Goal: Navigation & Orientation: Find specific page/section

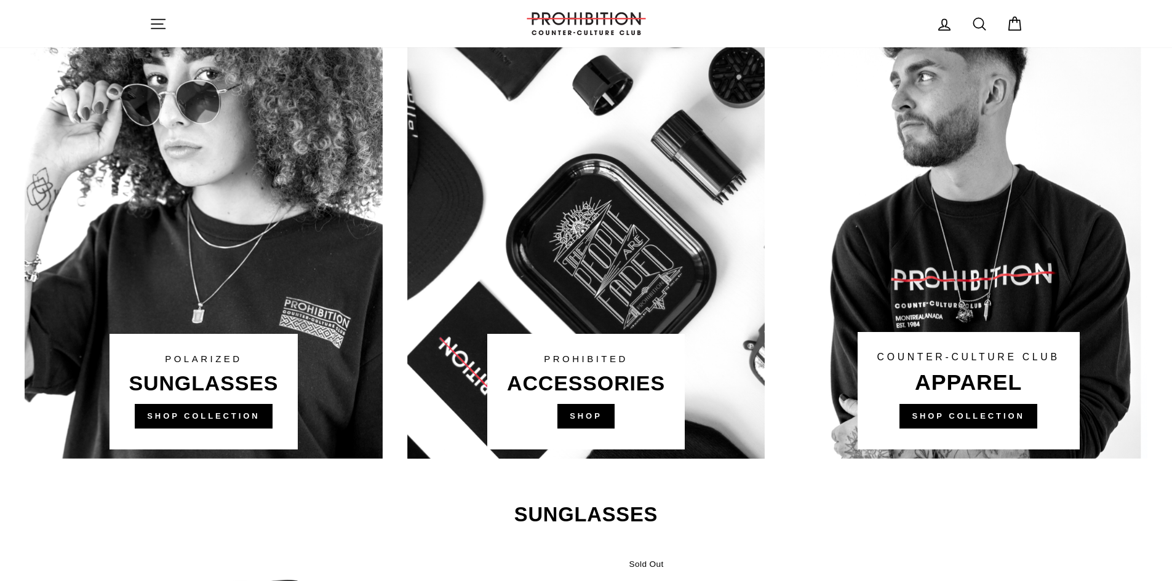
scroll to position [738, 0]
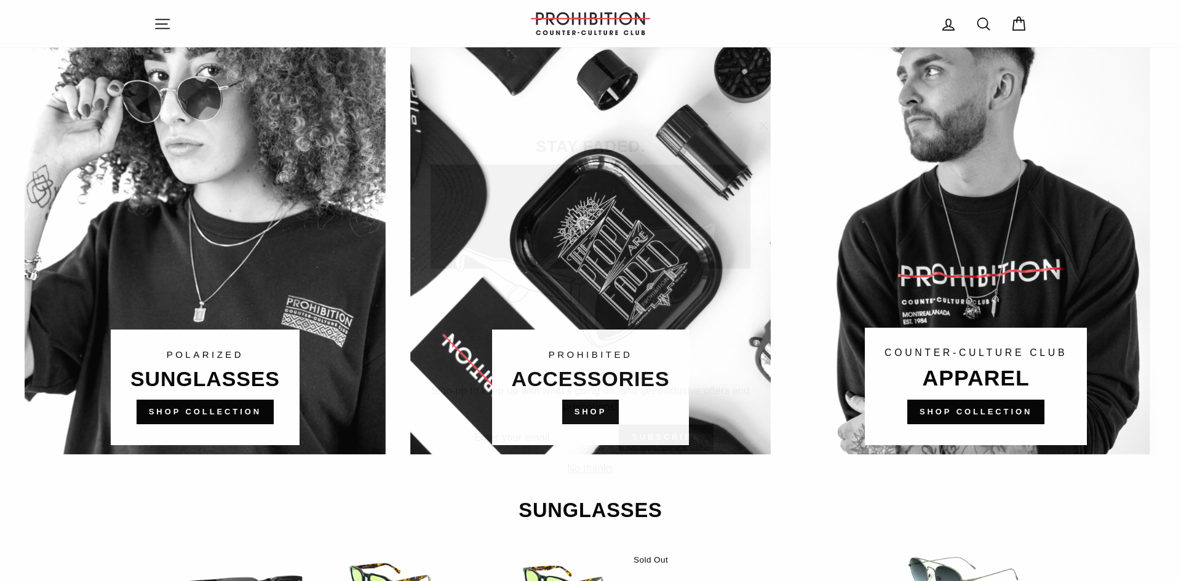
click at [762, 110] on icon "button" at bounding box center [763, 108] width 7 height 7
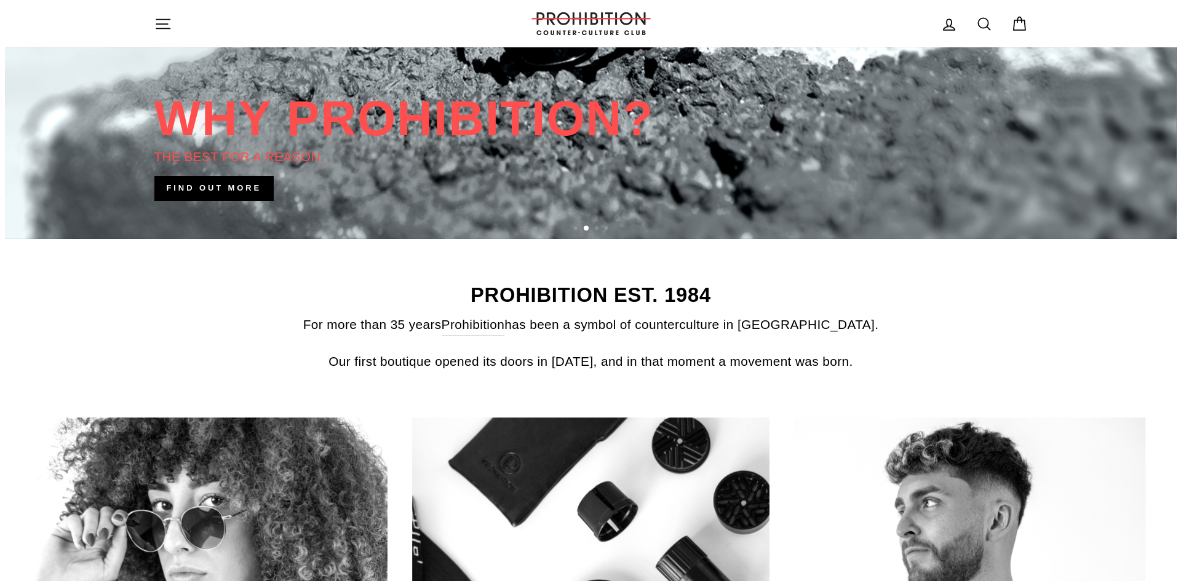
scroll to position [0, 0]
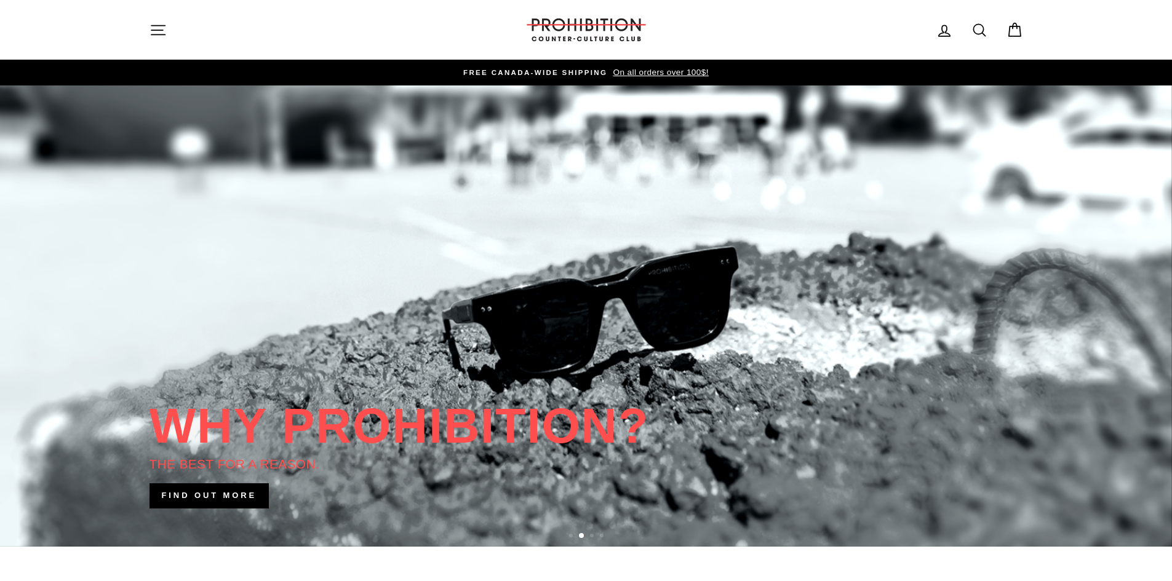
click at [129, 26] on div "Site navigation PROHIBITION COUNTER-CULTURE CLUB Log in Search Cart" at bounding box center [586, 29] width 923 height 35
click at [176, 39] on div "Site navigation" at bounding box center [327, 29] width 357 height 35
click at [161, 32] on icon "button" at bounding box center [157, 30] width 17 height 17
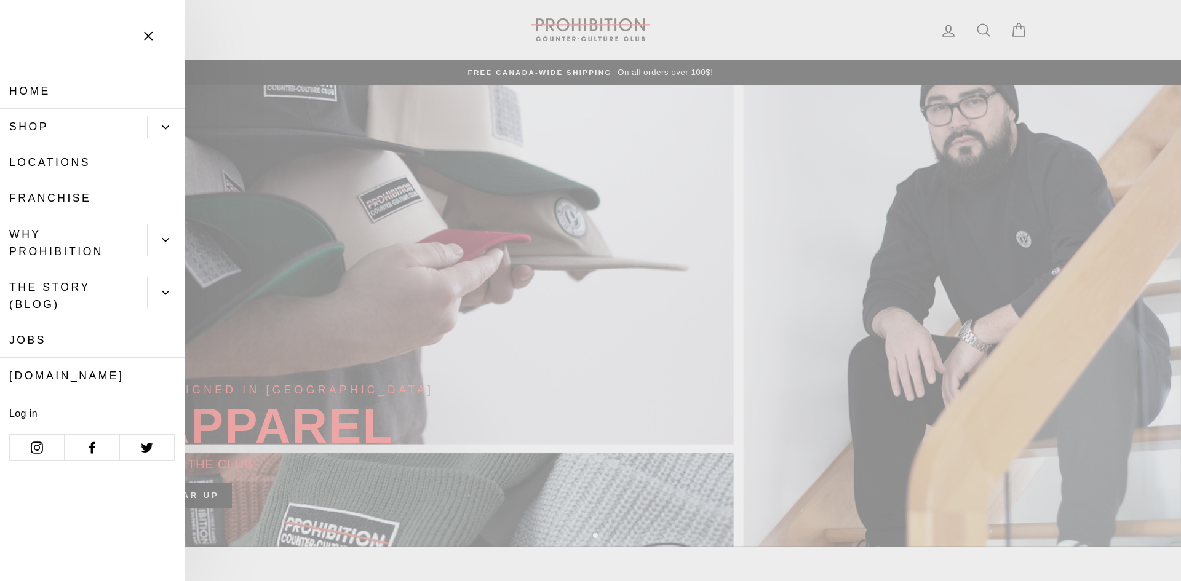
click at [54, 129] on link "Shop" at bounding box center [73, 127] width 147 height 36
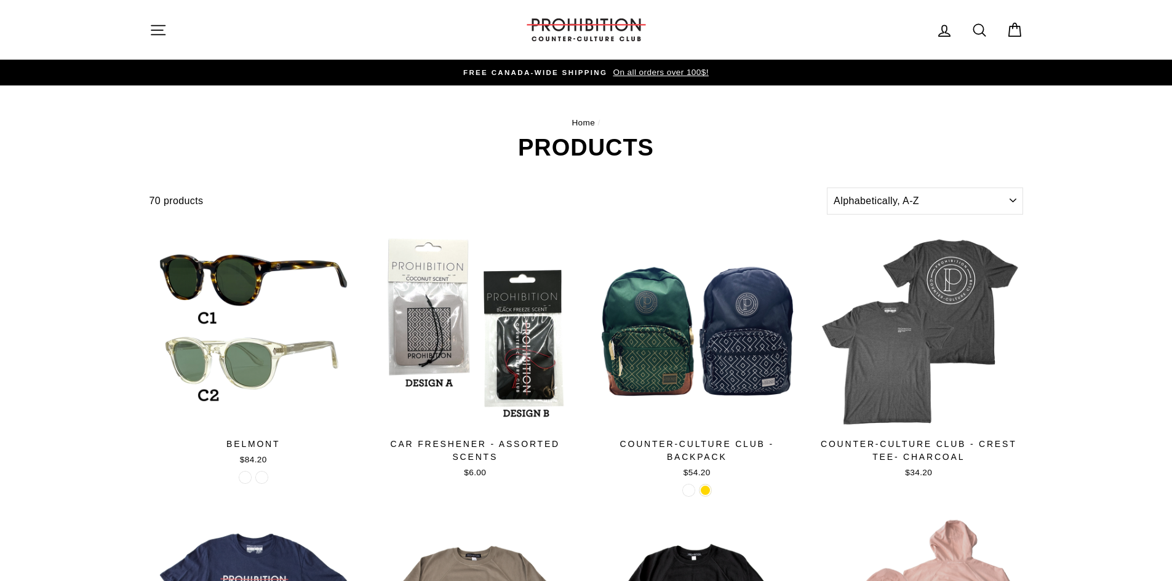
click at [159, 24] on icon "button" at bounding box center [157, 30] width 17 height 17
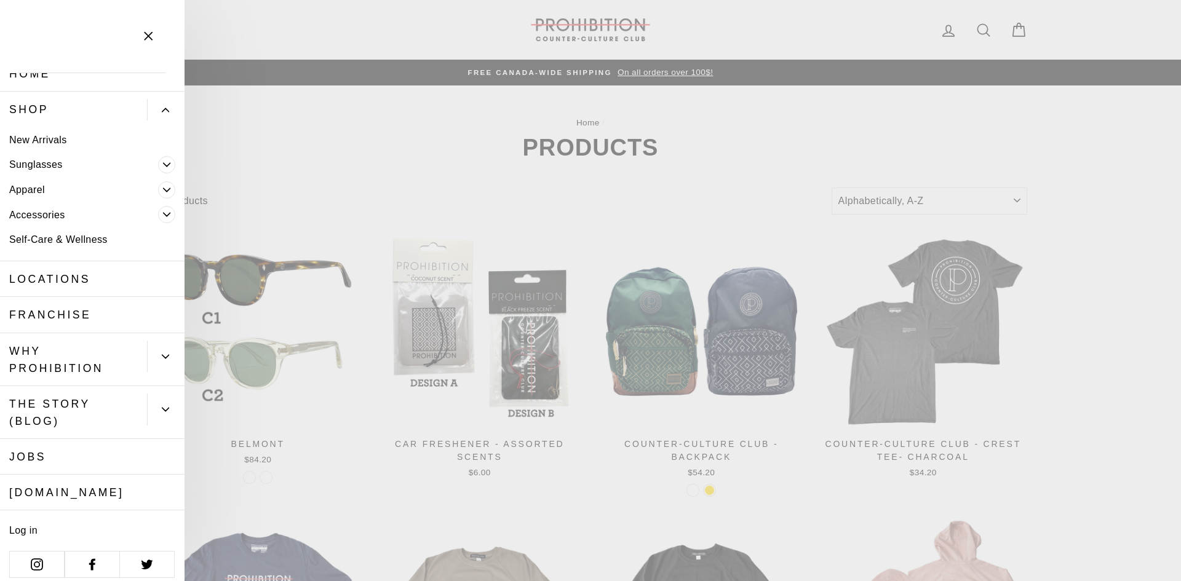
scroll to position [26, 0]
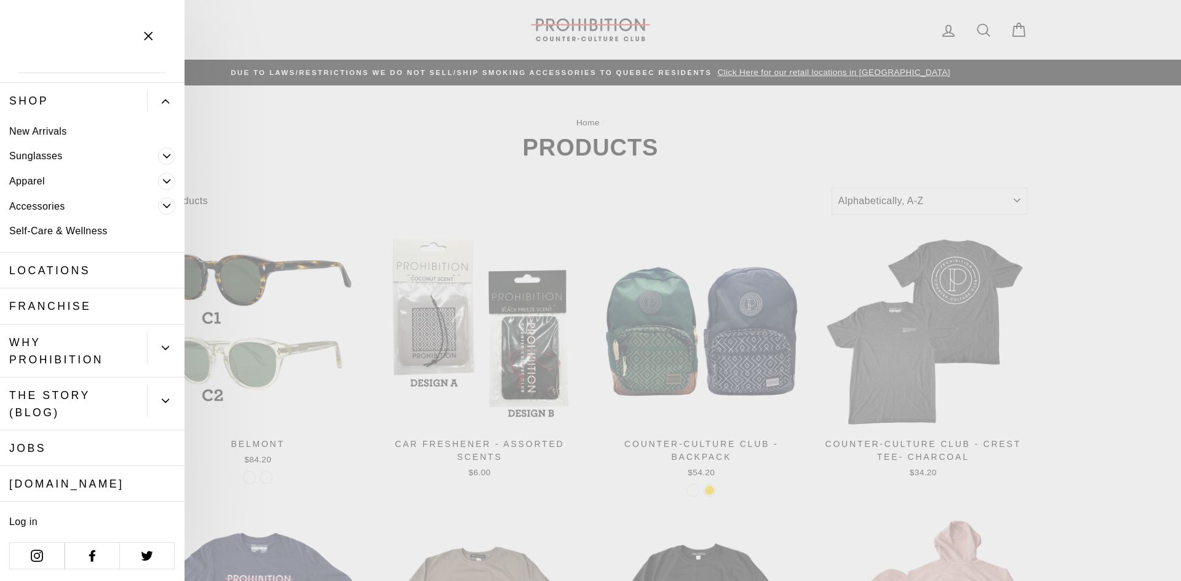
click at [51, 95] on link "Shop" at bounding box center [73, 101] width 147 height 36
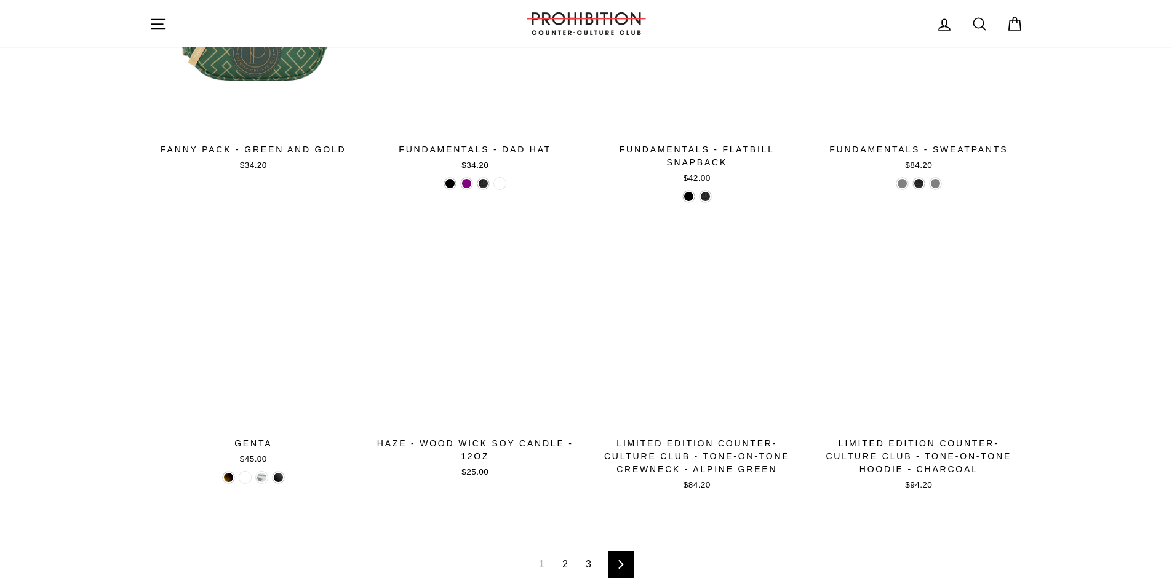
scroll to position [1881, 0]
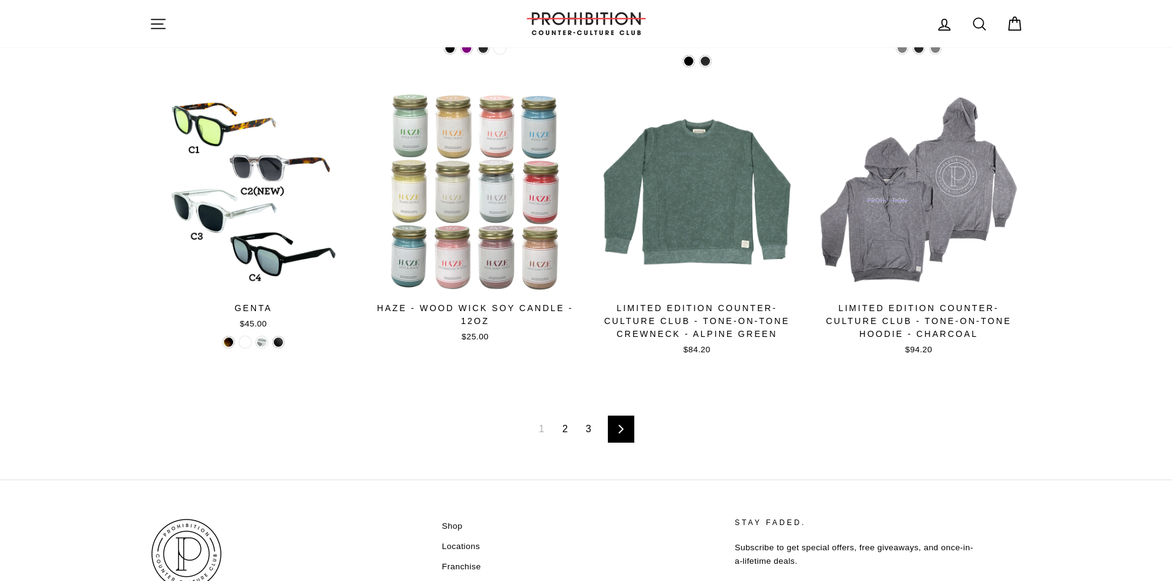
click at [562, 435] on link "2" at bounding box center [565, 430] width 20 height 20
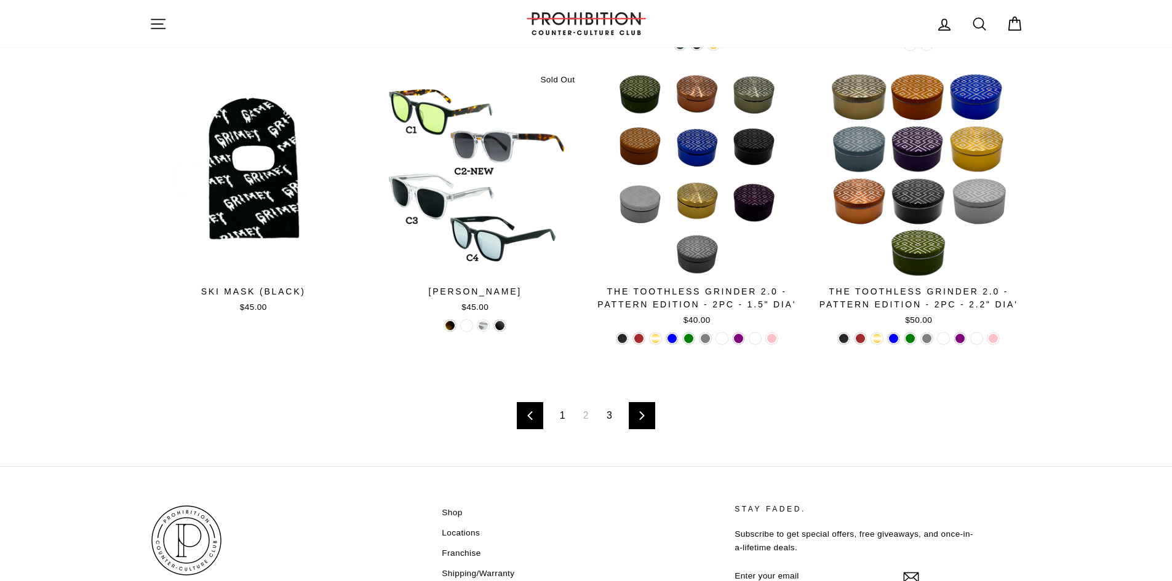
scroll to position [1852, 0]
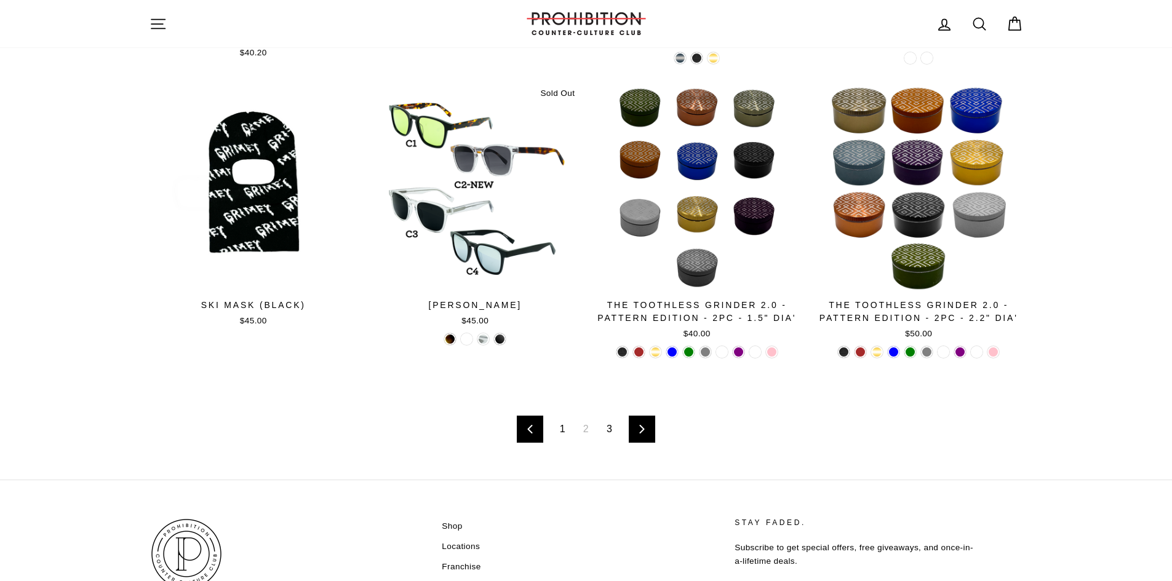
click at [610, 426] on link "3" at bounding box center [609, 430] width 20 height 20
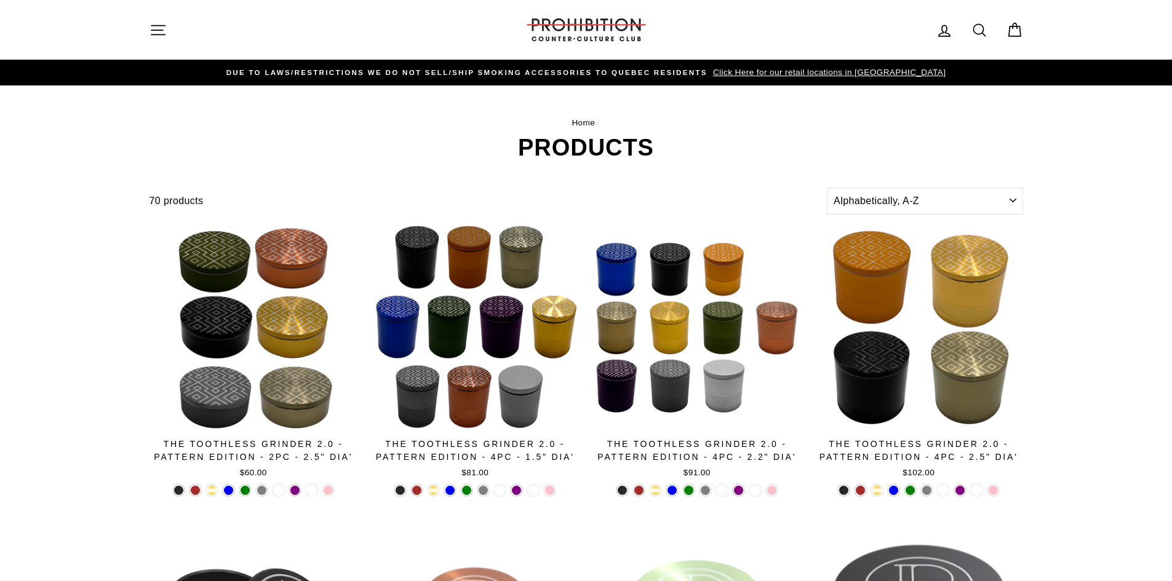
click at [762, 67] on link "DUE TO LAWS/restrictions WE DO NOT SELL/SHIP SMOKING ACCESSORIES to qUEBEC RESI…" at bounding box center [586, 73] width 867 height 14
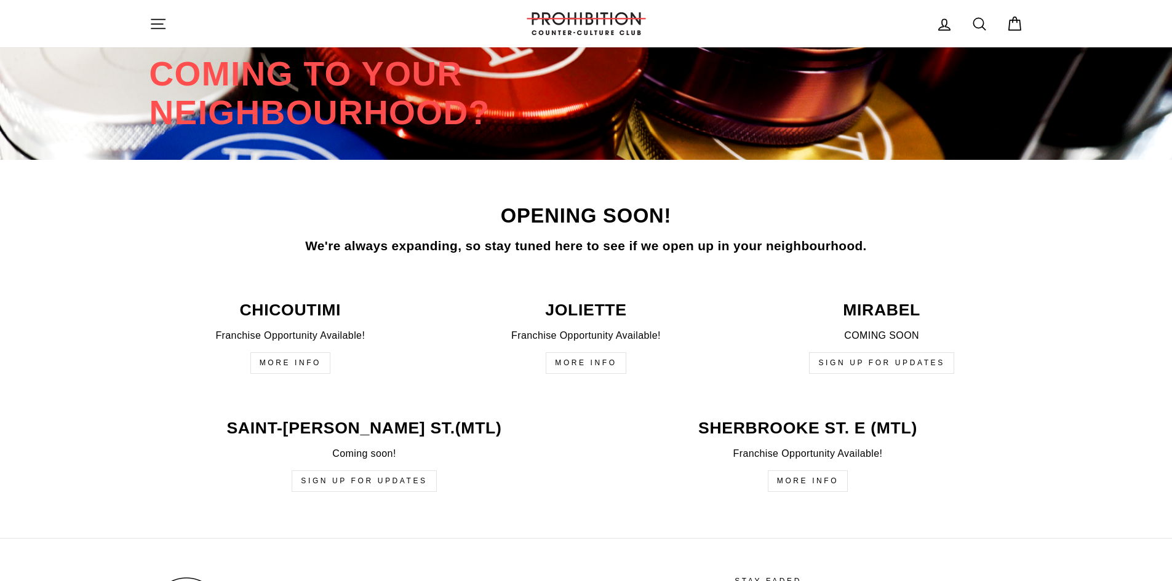
scroll to position [2598, 0]
